Goal: Navigation & Orientation: Find specific page/section

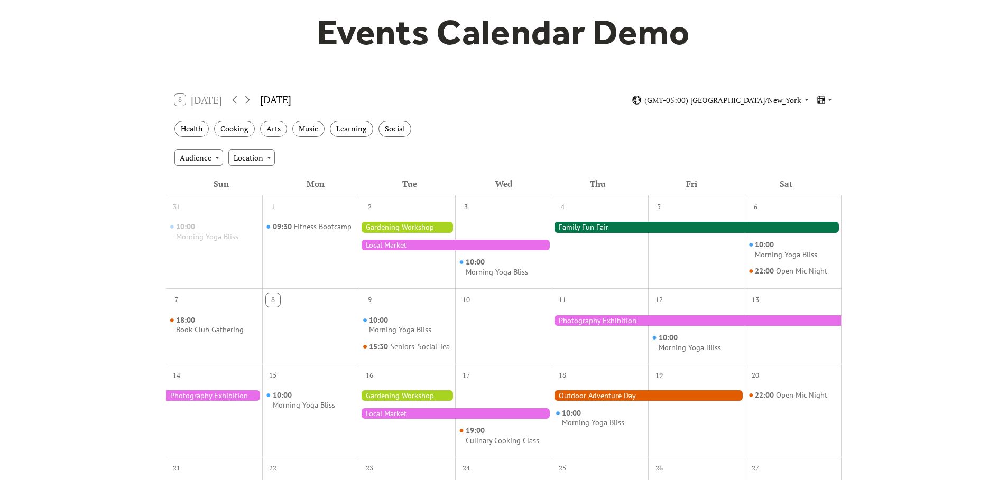
scroll to position [163, 0]
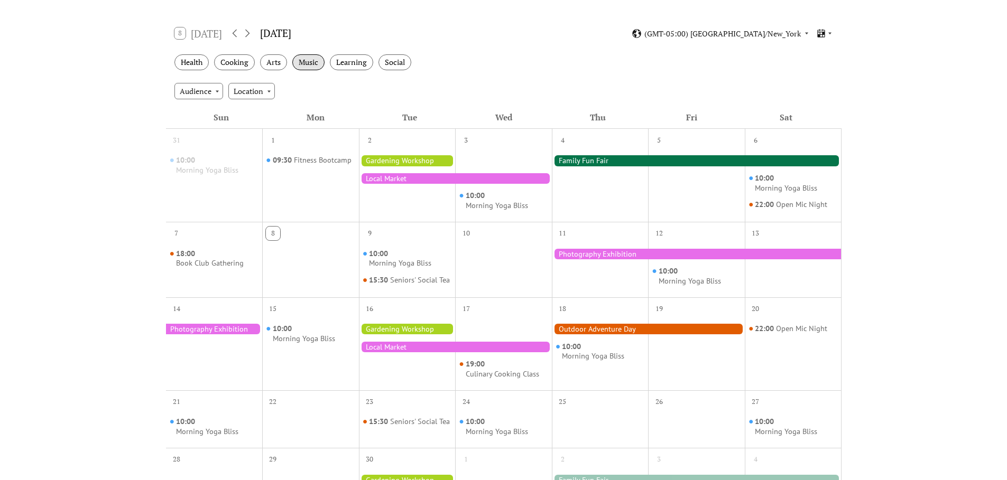
click at [304, 68] on div "Music" at bounding box center [308, 62] width 32 height 16
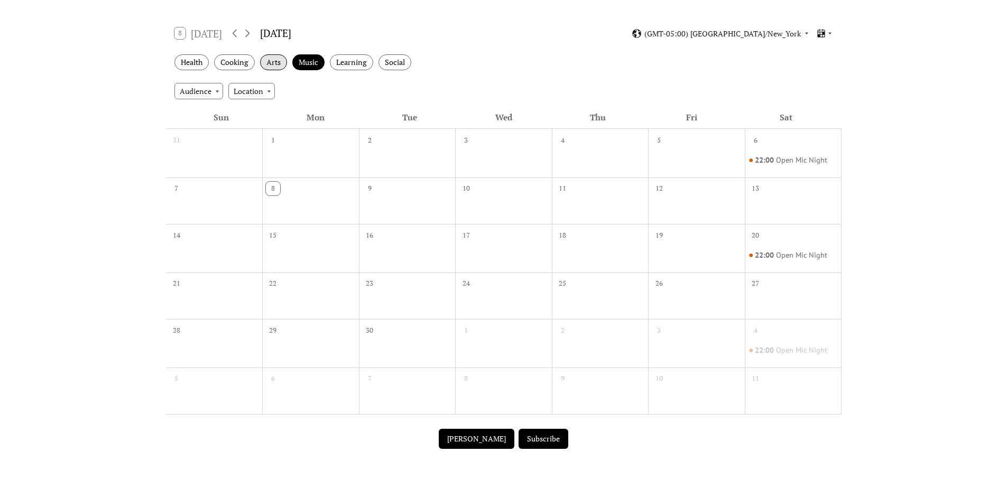
click at [275, 64] on div "Arts" at bounding box center [273, 62] width 27 height 16
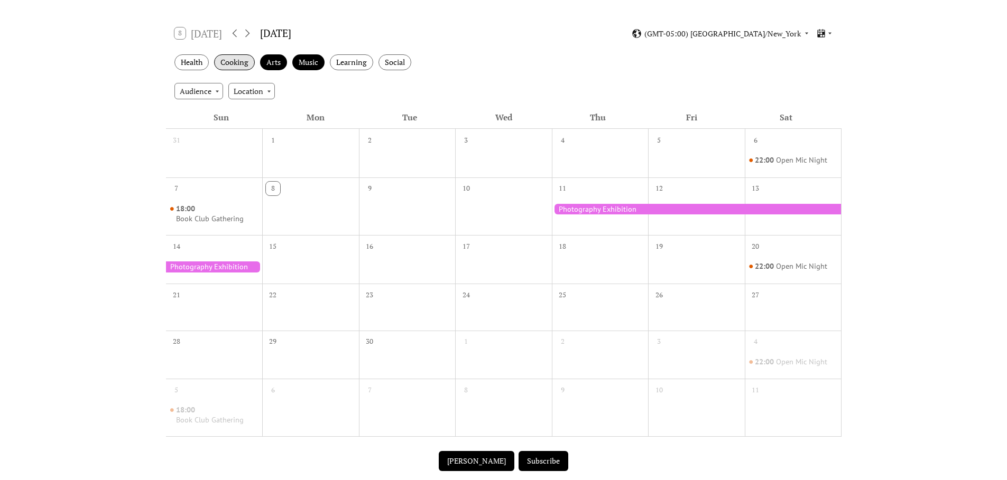
click at [235, 63] on div "Cooking" at bounding box center [234, 62] width 41 height 16
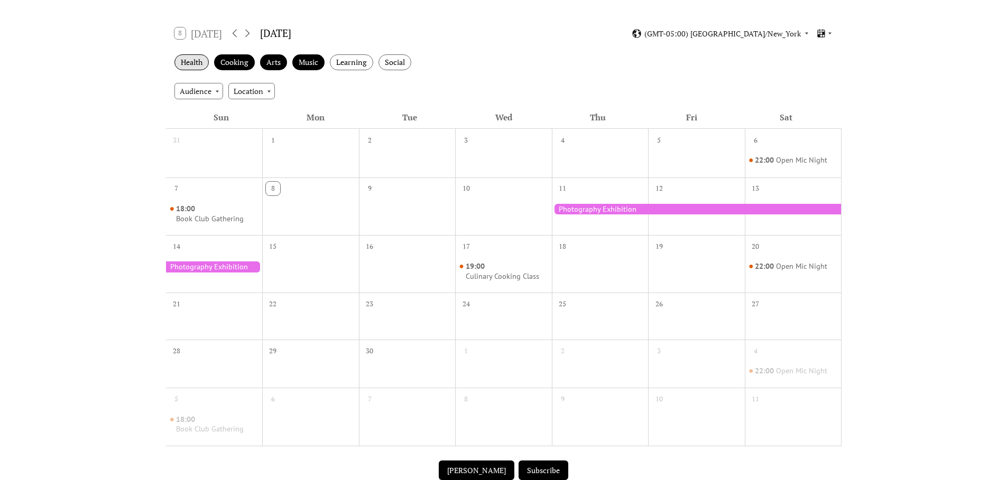
click at [184, 58] on div "Health" at bounding box center [191, 62] width 34 height 16
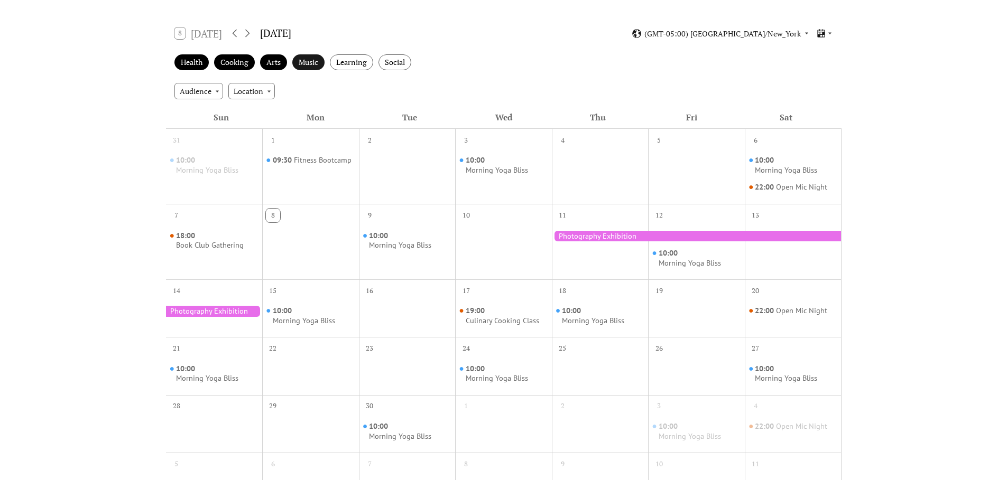
click at [321, 62] on div "Music" at bounding box center [308, 62] width 32 height 16
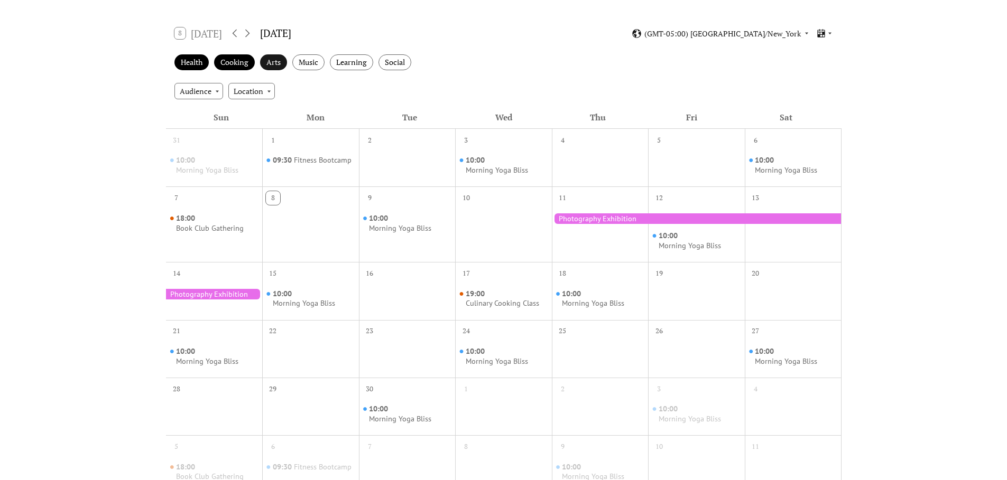
click at [272, 64] on div "Arts" at bounding box center [273, 62] width 27 height 16
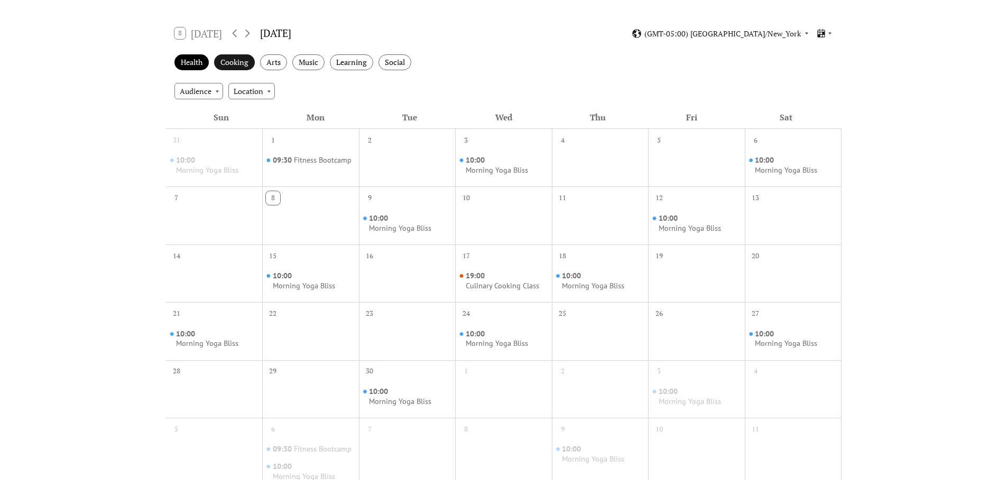
click at [235, 62] on div "Cooking" at bounding box center [234, 62] width 41 height 16
click at [198, 60] on div "Health" at bounding box center [191, 62] width 34 height 16
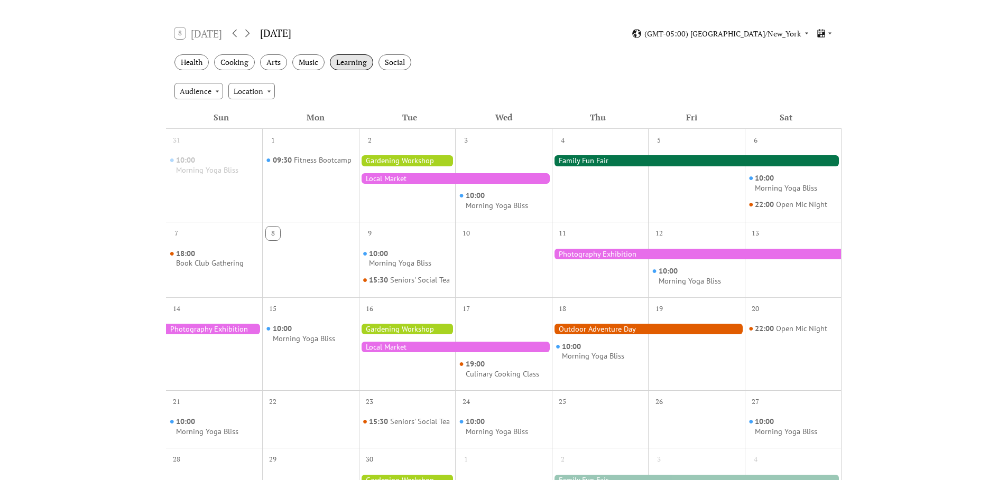
click at [361, 62] on div "Learning" at bounding box center [351, 62] width 43 height 16
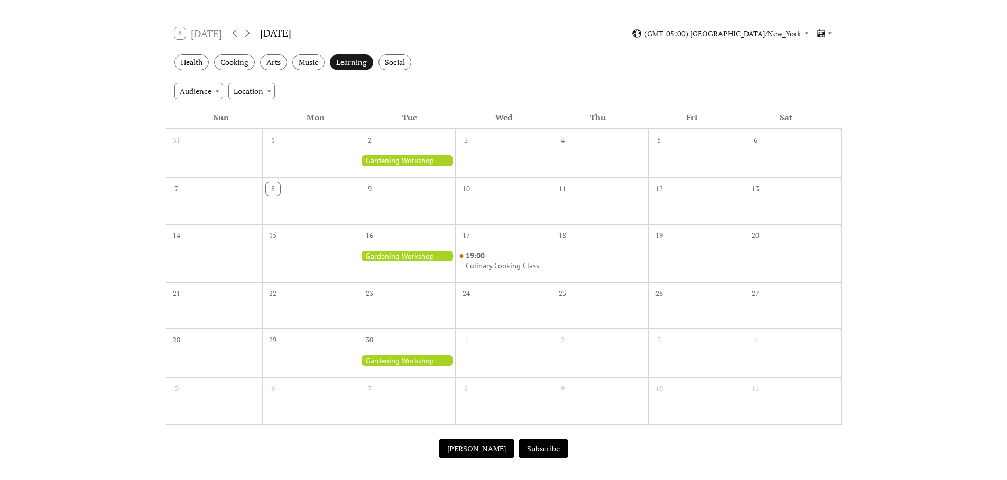
click at [357, 65] on div "Learning" at bounding box center [351, 62] width 43 height 16
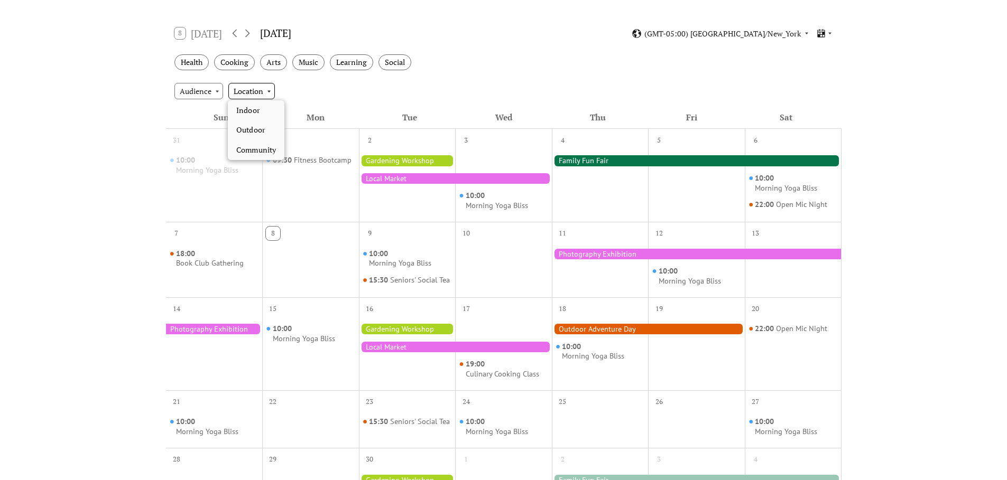
click at [260, 92] on div "Location" at bounding box center [251, 91] width 47 height 16
